Goal: Task Accomplishment & Management: Use online tool/utility

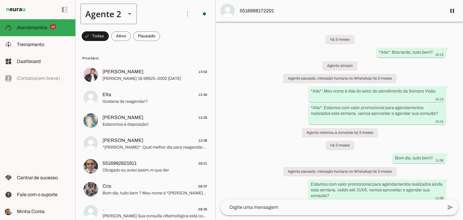
click at [116, 12] on div "Agente 2" at bounding box center [100, 14] width 41 height 20
click at [166, 35] on slot at bounding box center [189, 38] width 46 height 7
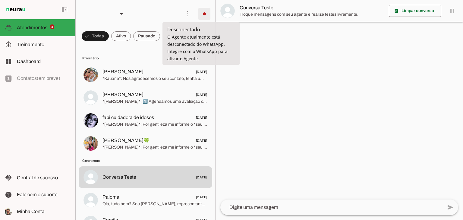
click at [200, 15] on span at bounding box center [204, 14] width 14 height 14
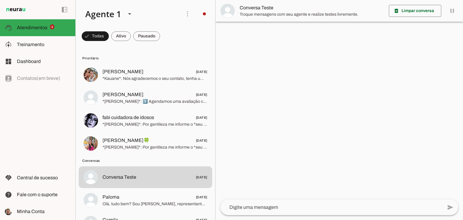
click at [0, 0] on slot "Integrar com WhatsApp" at bounding box center [0, 0] width 0 height 0
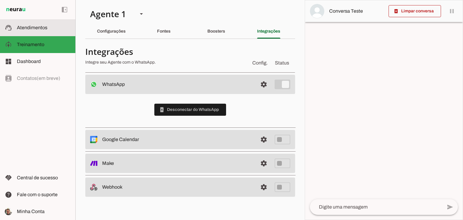
click at [30, 27] on span "Atendimentos" at bounding box center [32, 27] width 30 height 5
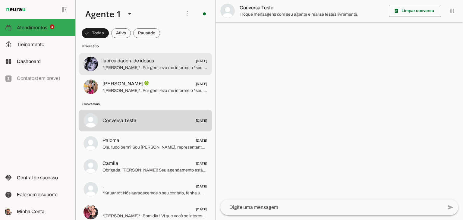
scroll to position [60, 0]
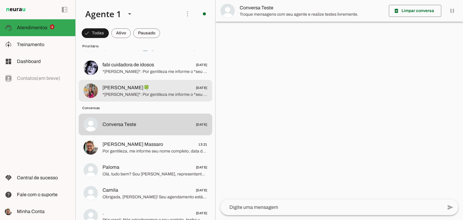
scroll to position [60, 0]
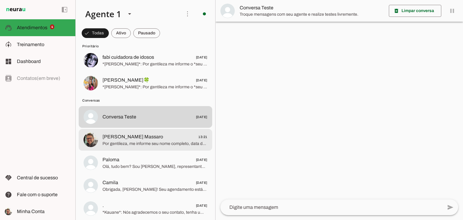
click at [134, 141] on span "Por gentileza, me informe seu nome completo, data de nascimento, telefone e par…" at bounding box center [154, 144] width 105 height 6
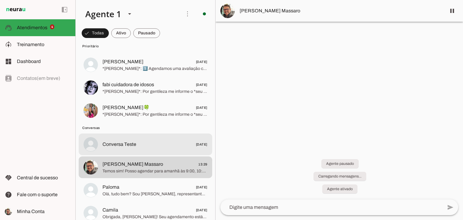
scroll to position [60, 0]
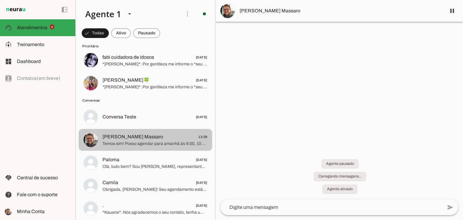
click at [137, 142] on span "Temos sim! Posso agendar para amanhã às 9:00, 10:30 ou 11:45 em Barretos. Qual …" at bounding box center [154, 144] width 105 height 6
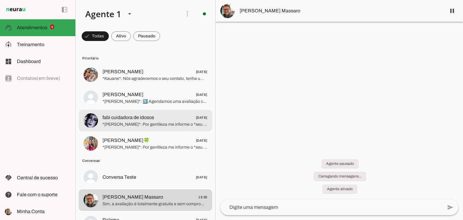
scroll to position [30, 0]
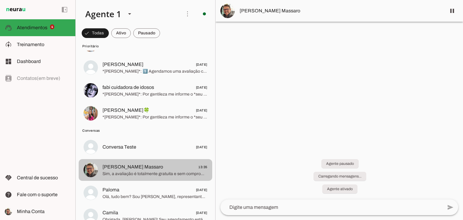
click at [147, 172] on span "Sim, a avaliação é totalmente gratuita e sem compromisso. Posso agendar para vo…" at bounding box center [154, 174] width 105 height 6
